Goal: Transaction & Acquisition: Download file/media

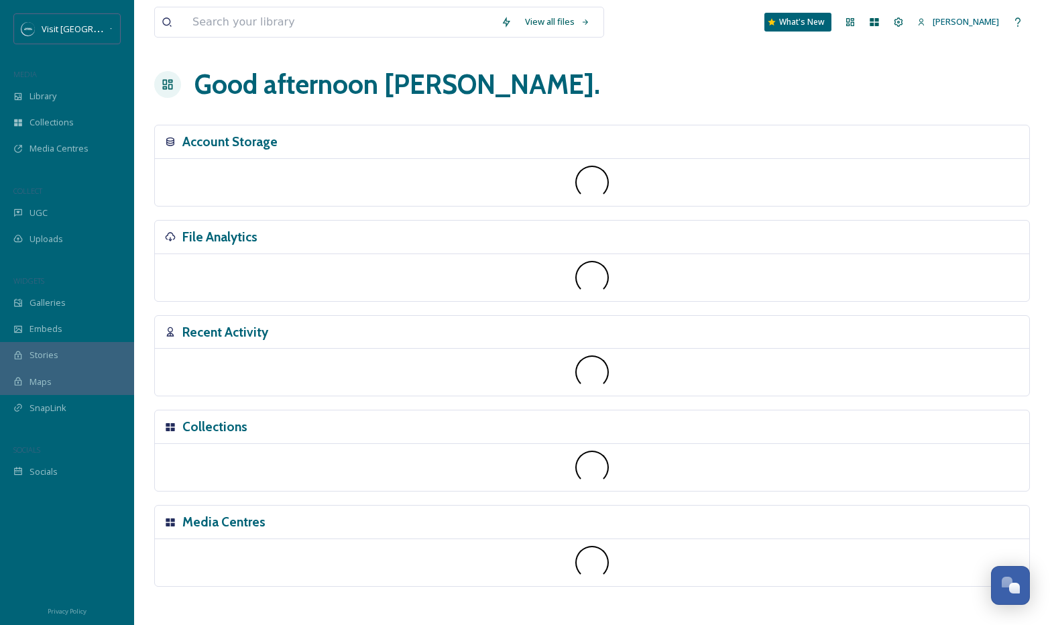
scroll to position [5303, 0]
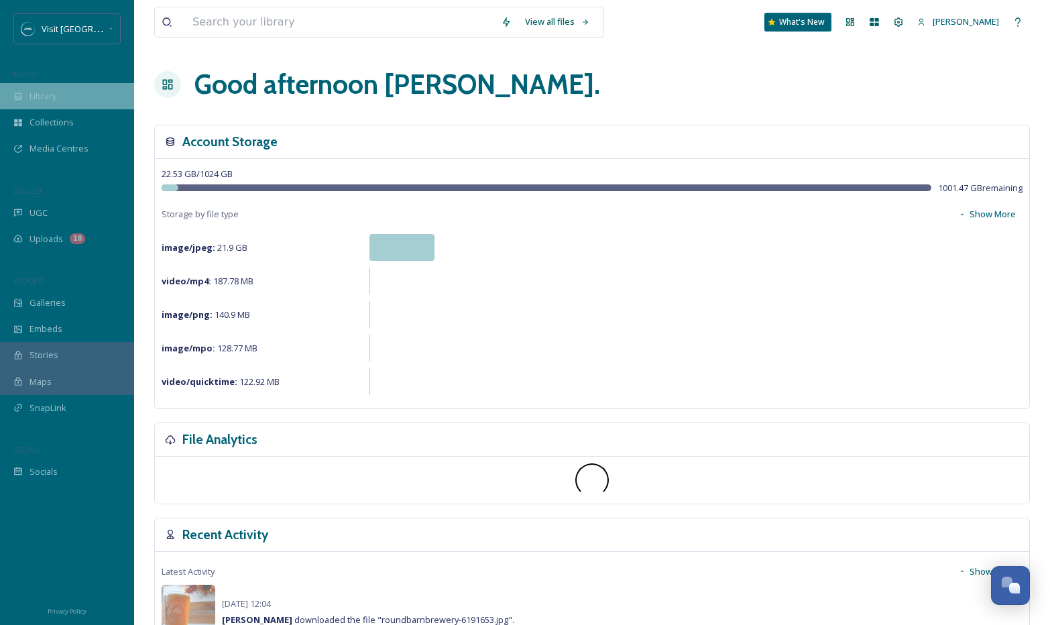
click at [56, 101] on span "Library" at bounding box center [43, 96] width 27 height 13
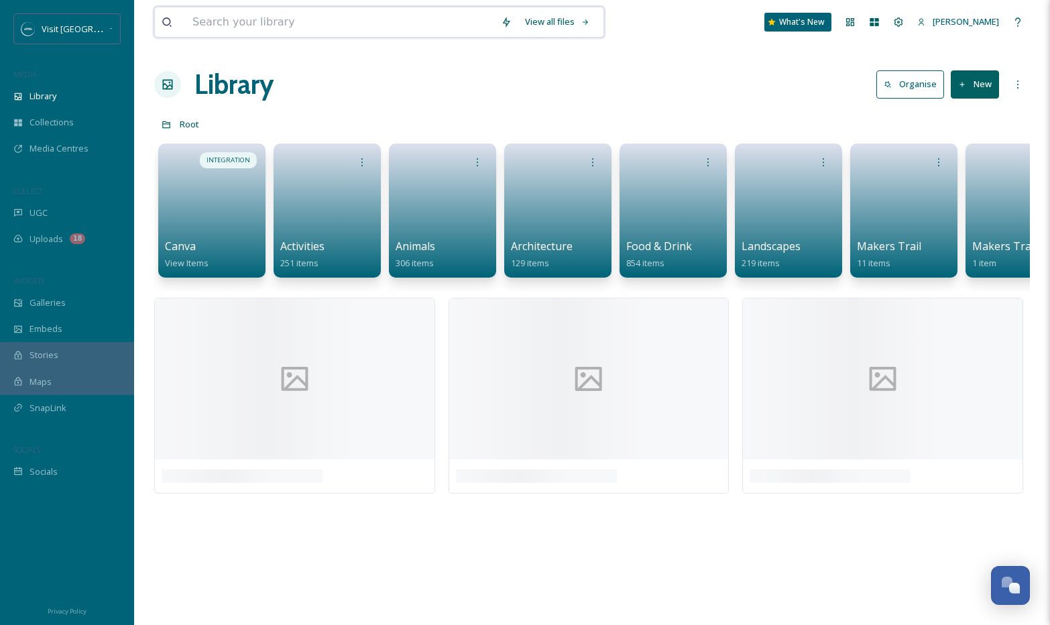
click at [295, 16] on input at bounding box center [340, 22] width 308 height 30
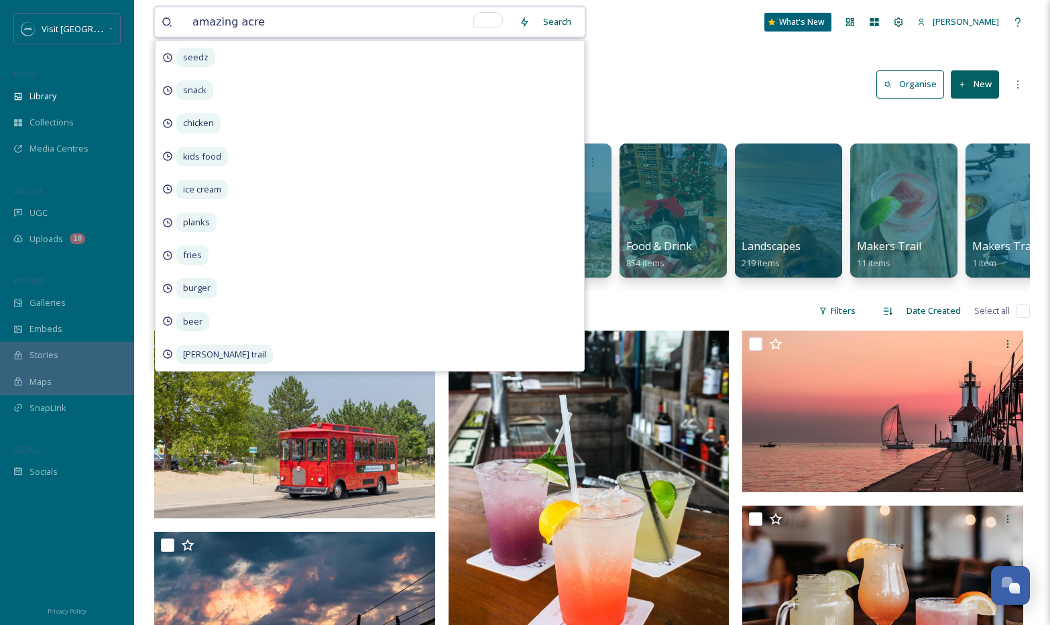
type input "amazing acres"
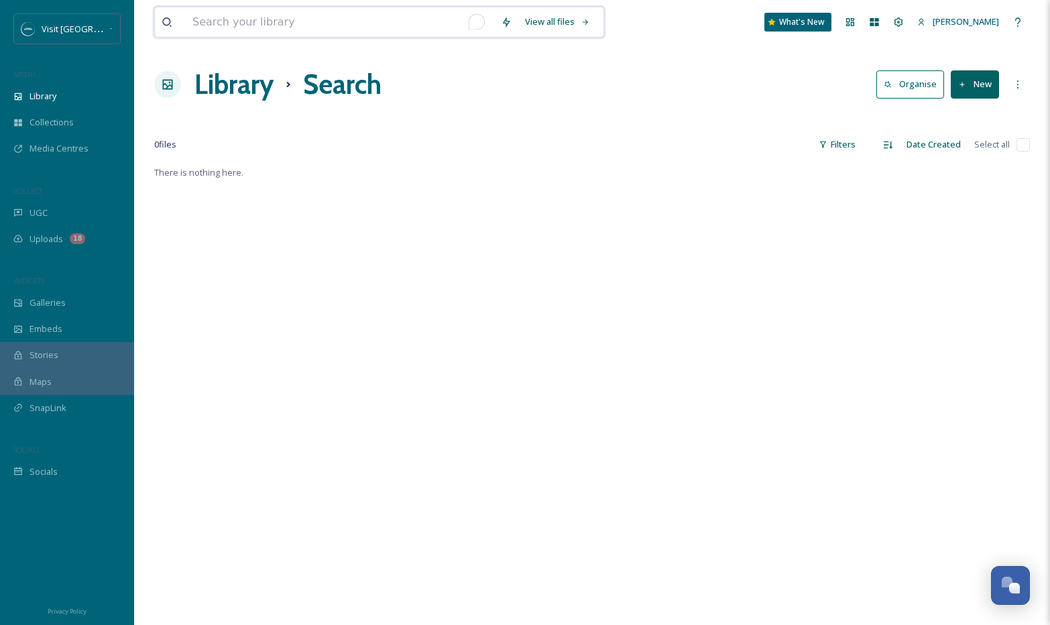
click at [251, 25] on input "To enrich screen reader interactions, please activate Accessibility in Grammarl…" at bounding box center [340, 22] width 308 height 30
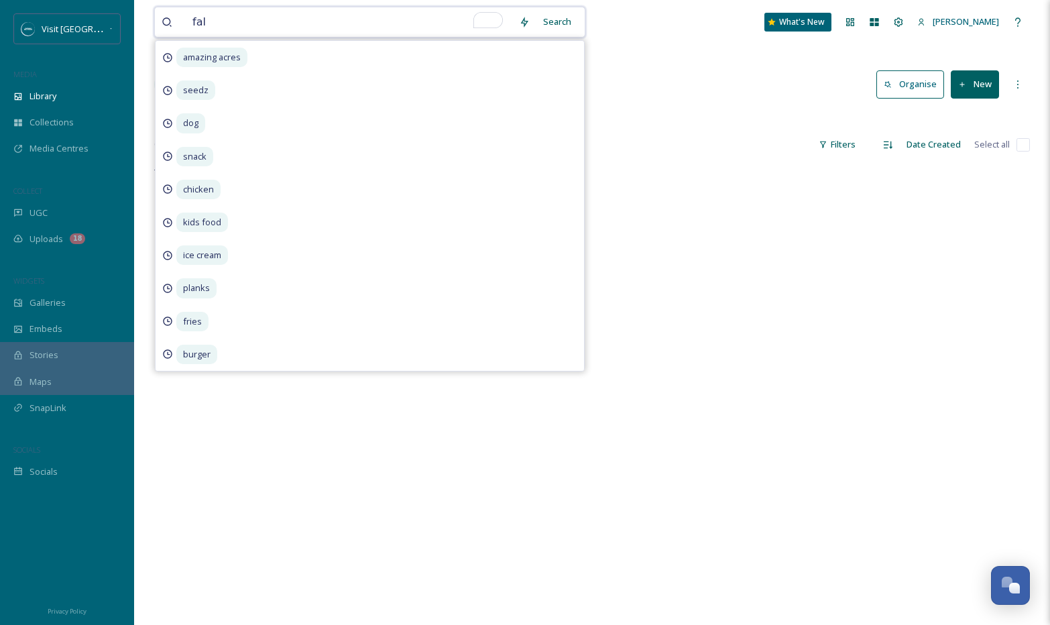
type input "fall"
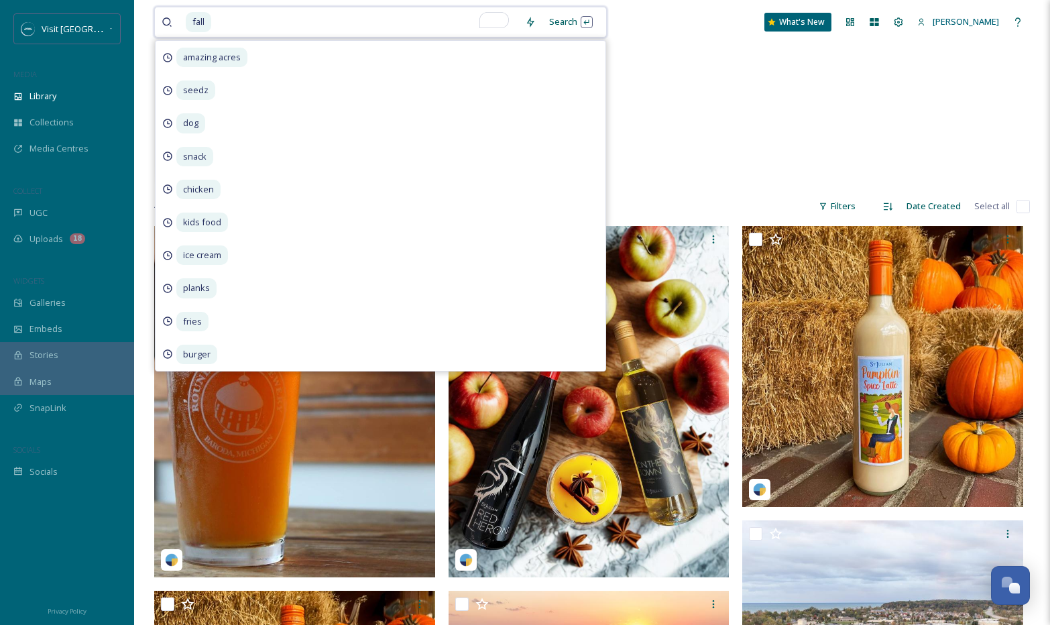
scroll to position [80, 0]
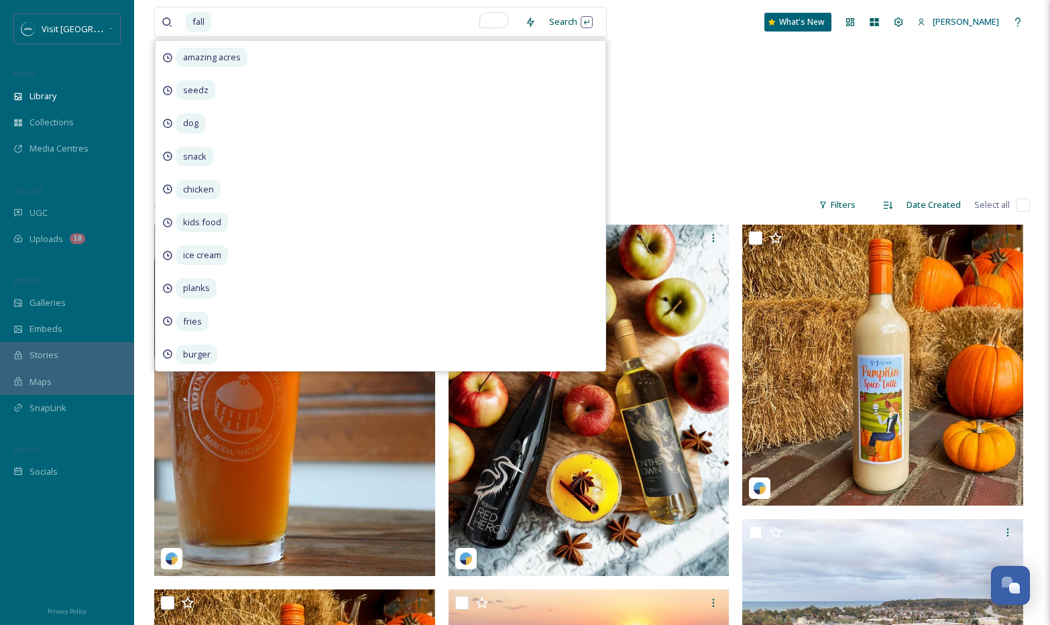
click at [717, 148] on div "Landscapes Waterfalls 0 items" at bounding box center [592, 108] width 876 height 154
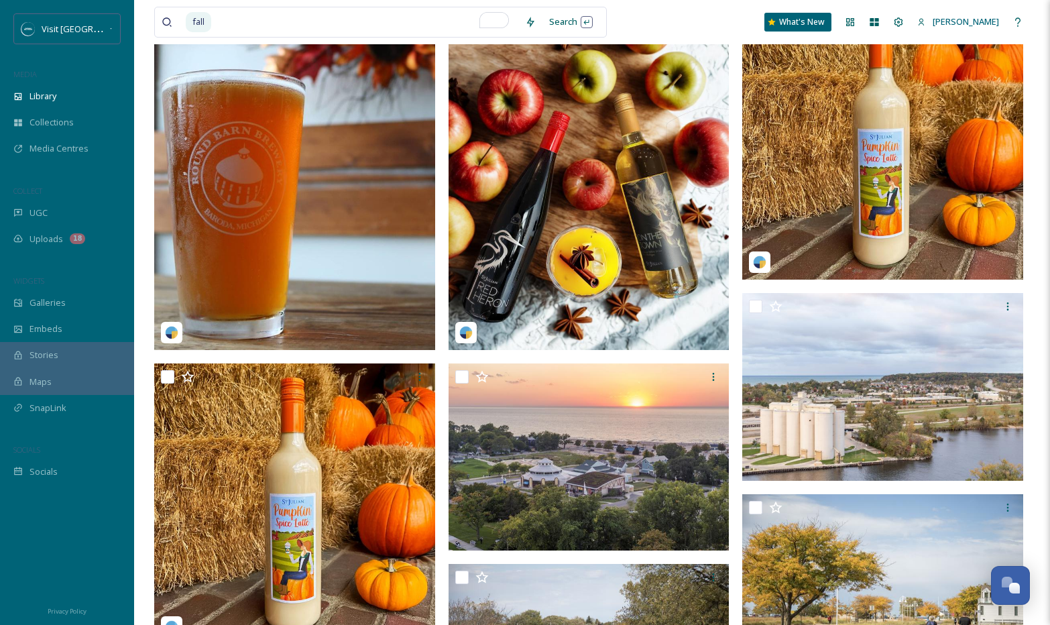
scroll to position [0, 0]
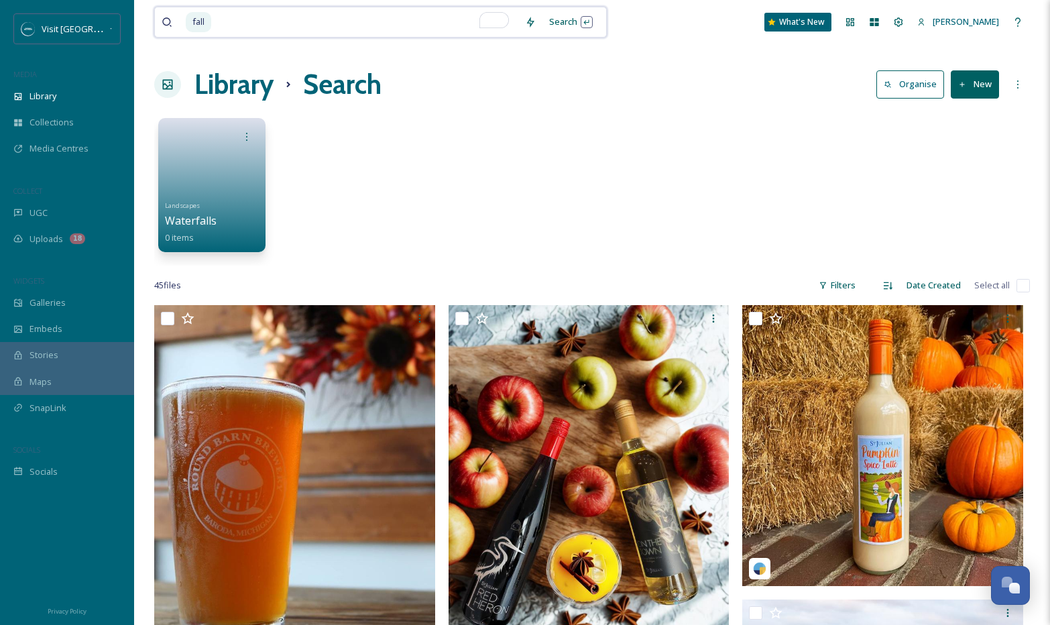
click at [255, 25] on input "To enrich screen reader interactions, please activate Accessibility in Grammarl…" at bounding box center [366, 22] width 306 height 30
type input "f"
type input "farm"
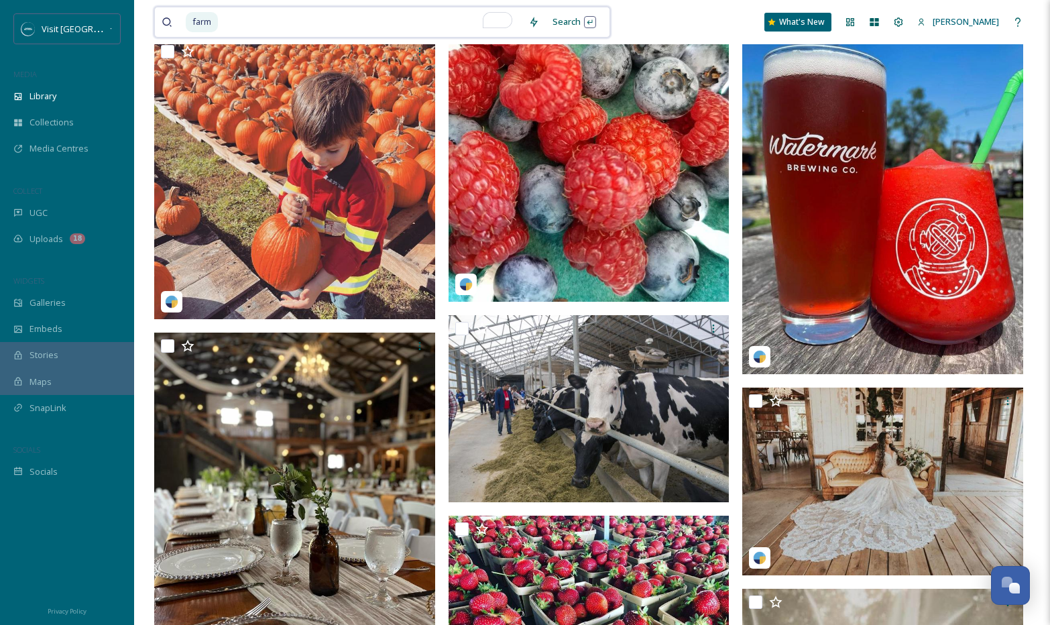
scroll to position [10901, 0]
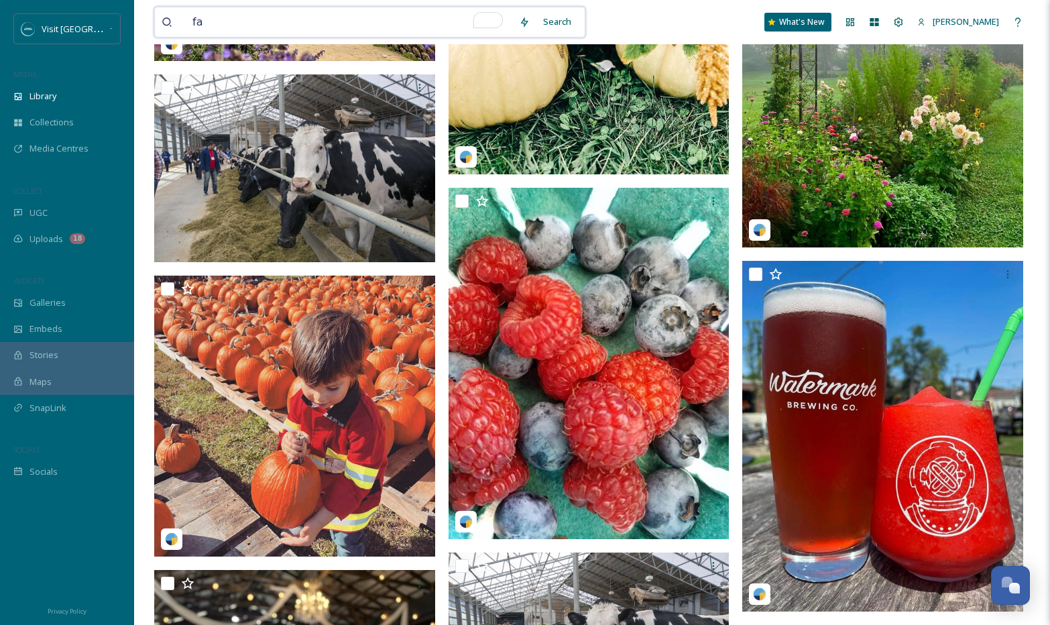
type input "f"
type input "corn"
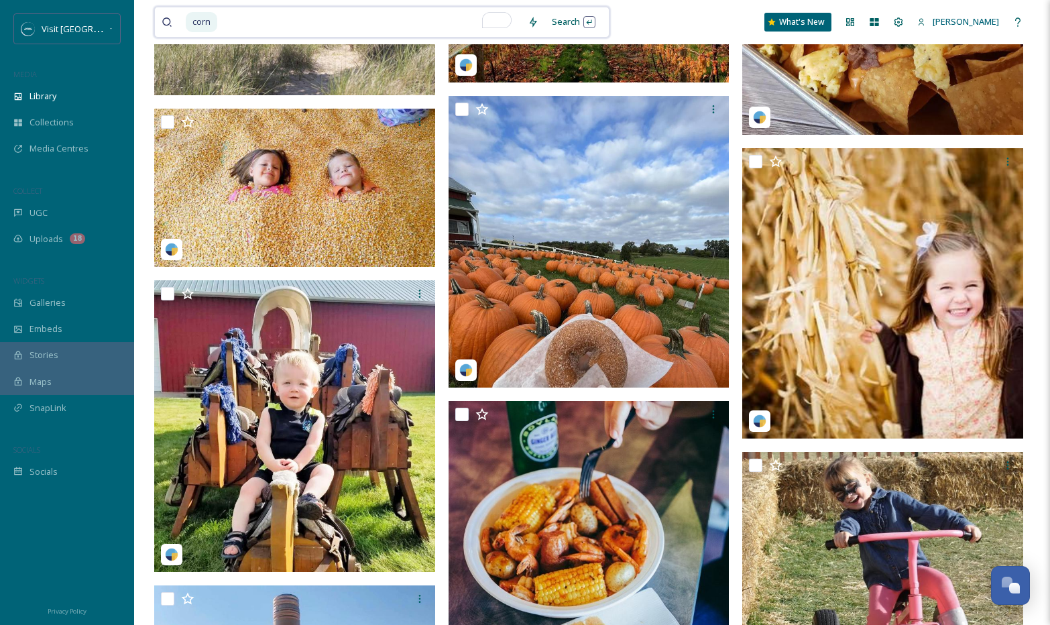
scroll to position [2511, 0]
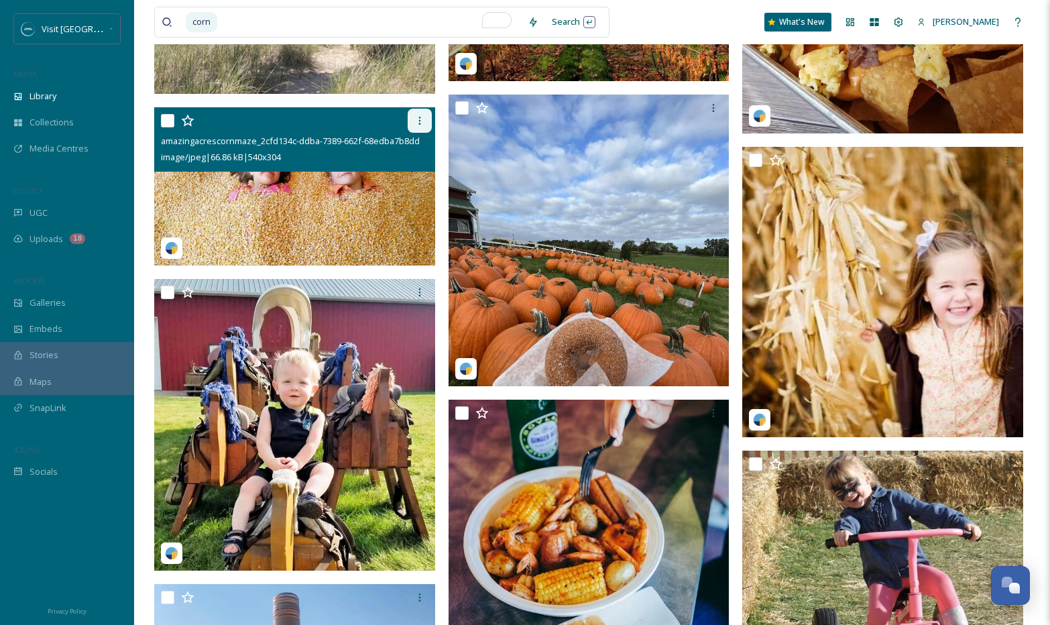
click at [416, 118] on icon at bounding box center [419, 120] width 11 height 11
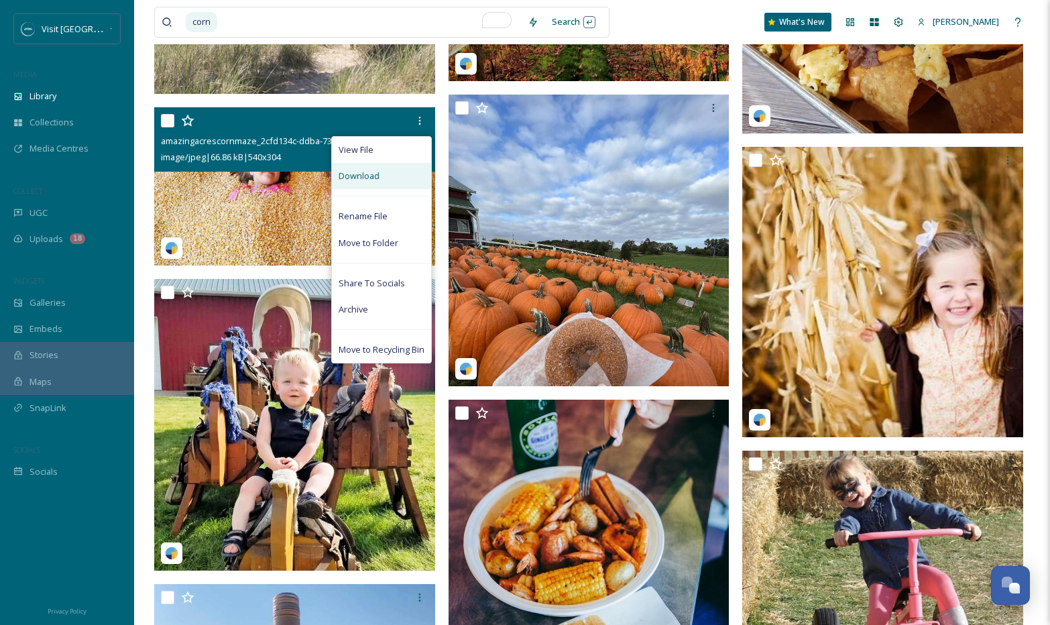
click at [381, 180] on div "Download" at bounding box center [381, 176] width 99 height 26
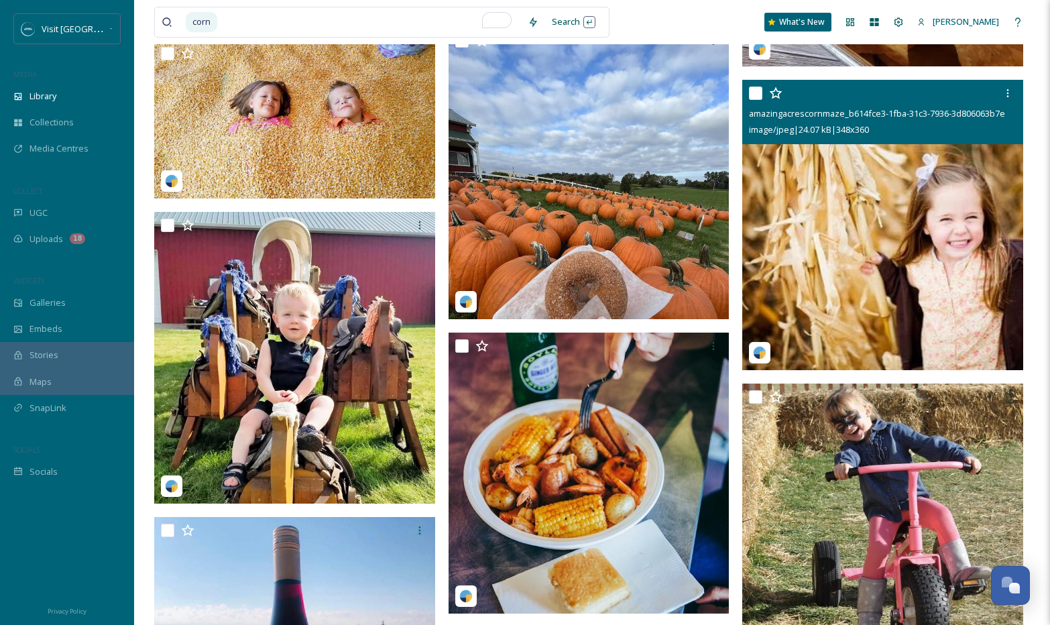
scroll to position [2536, 0]
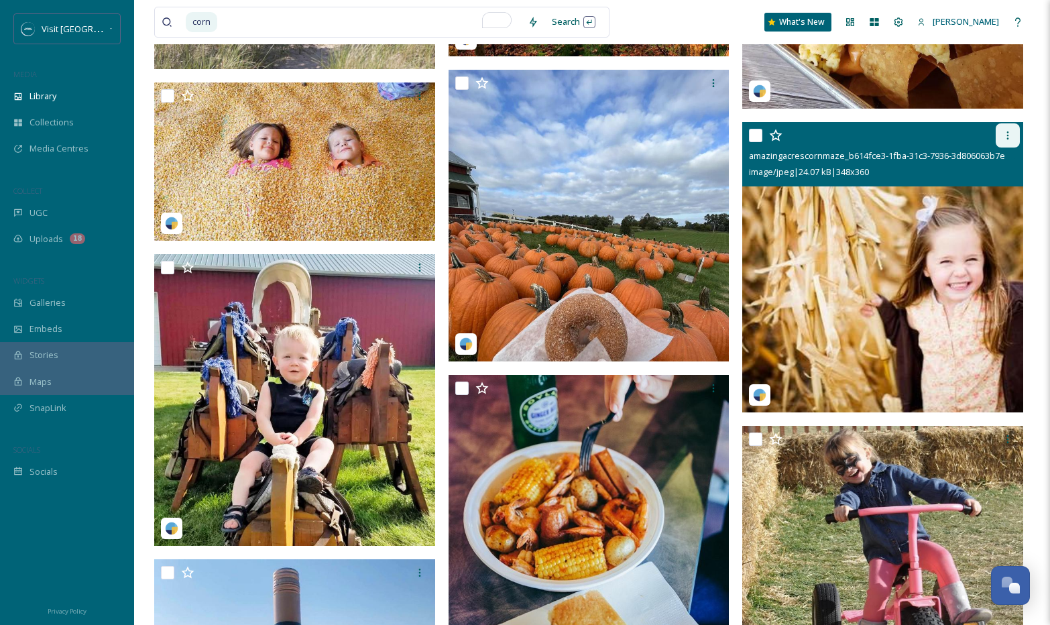
click at [1007, 125] on div at bounding box center [1008, 135] width 24 height 24
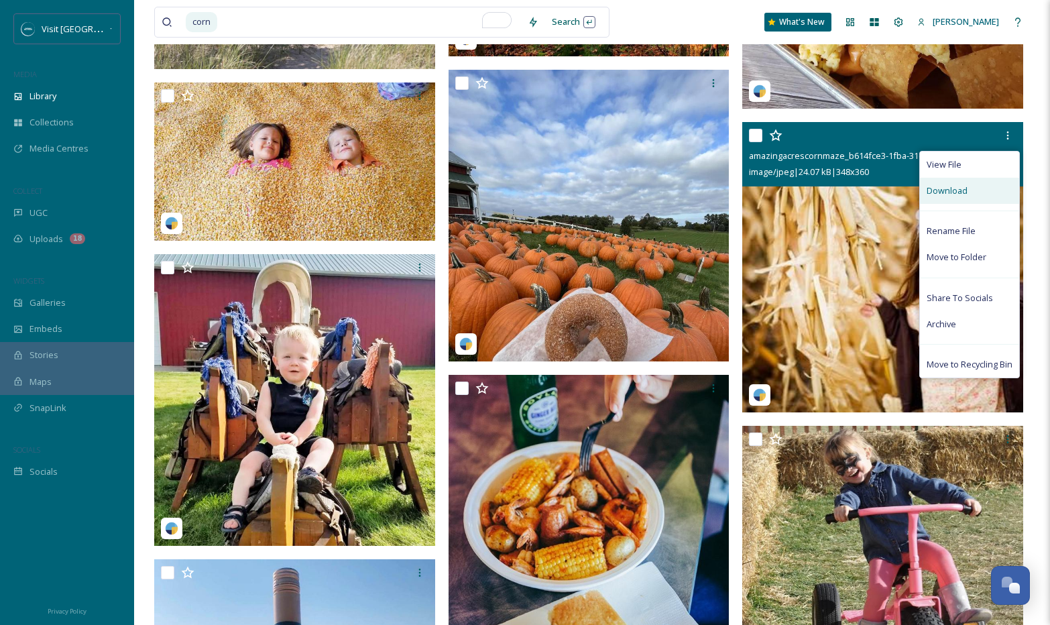
click at [964, 189] on span "Download" at bounding box center [947, 190] width 41 height 13
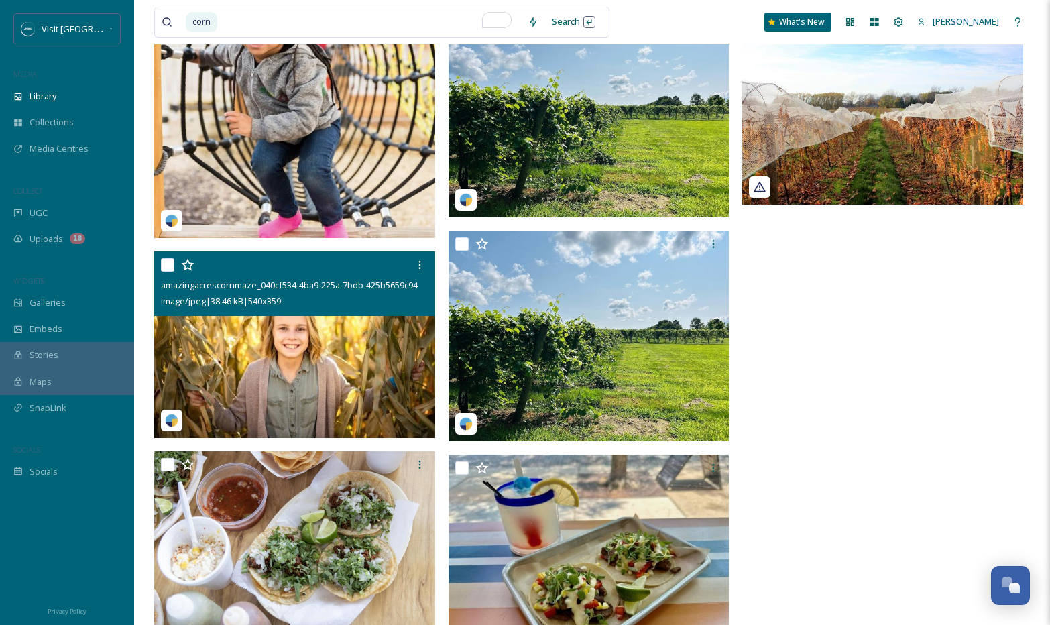
scroll to position [3507, 0]
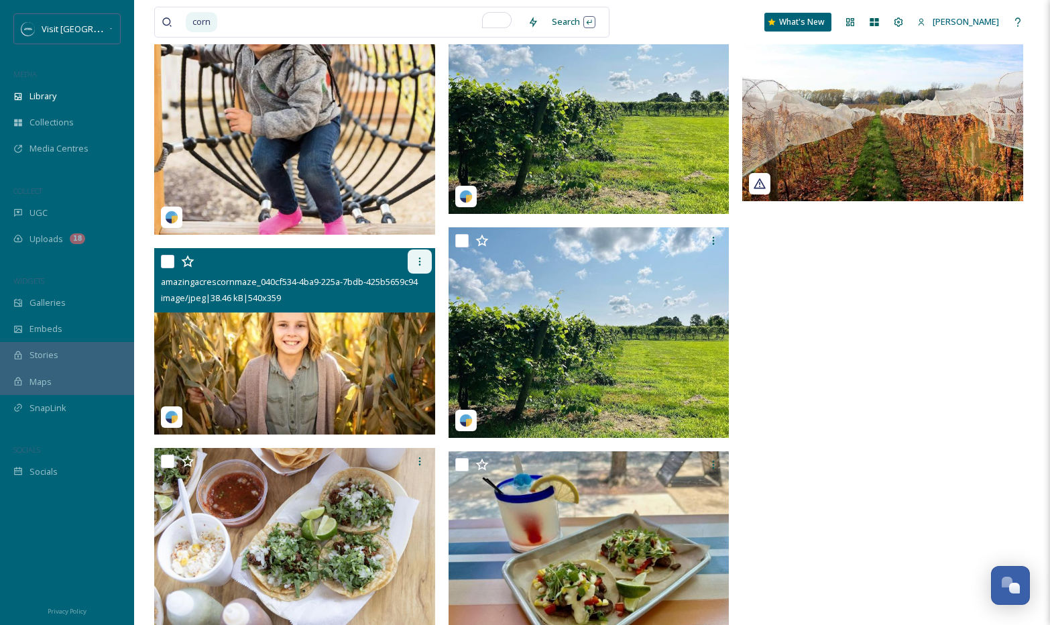
click at [416, 261] on icon at bounding box center [419, 261] width 11 height 11
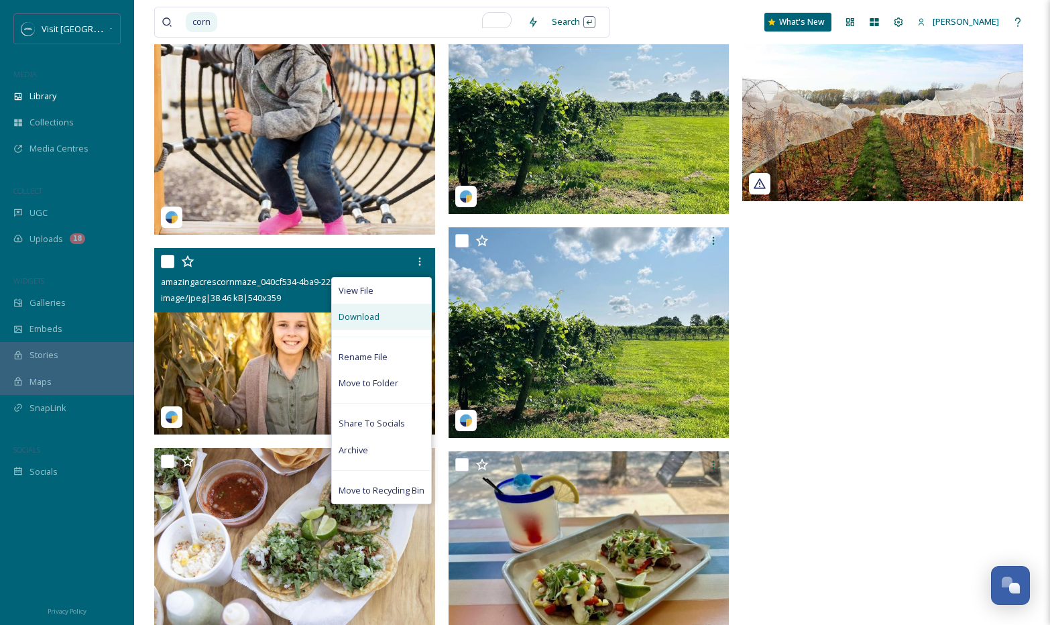
click at [386, 324] on div "Download" at bounding box center [381, 317] width 99 height 26
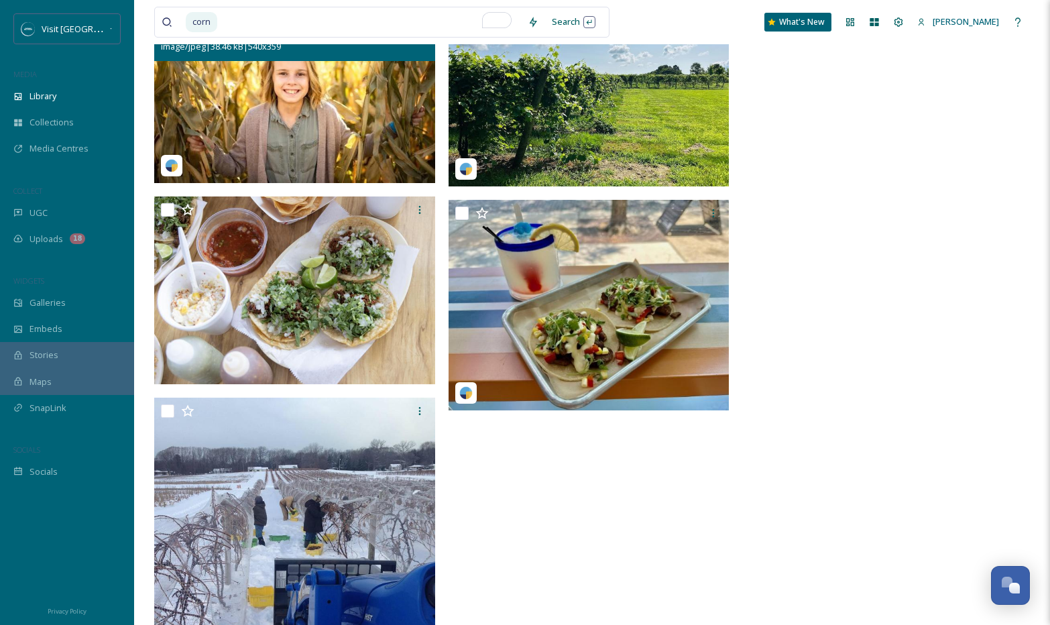
scroll to position [3834, 0]
